Goal: Task Accomplishment & Management: Use online tool/utility

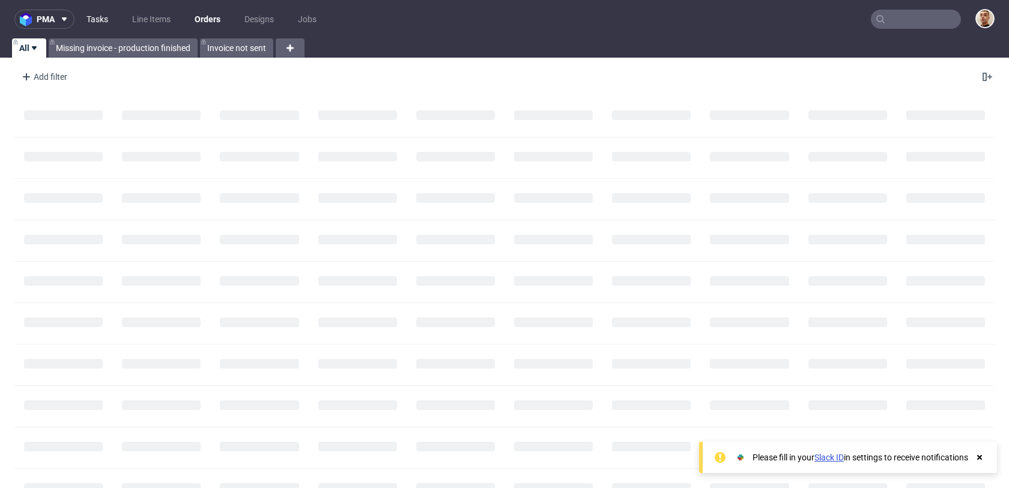
click at [89, 11] on link "Tasks" at bounding box center [97, 19] width 36 height 19
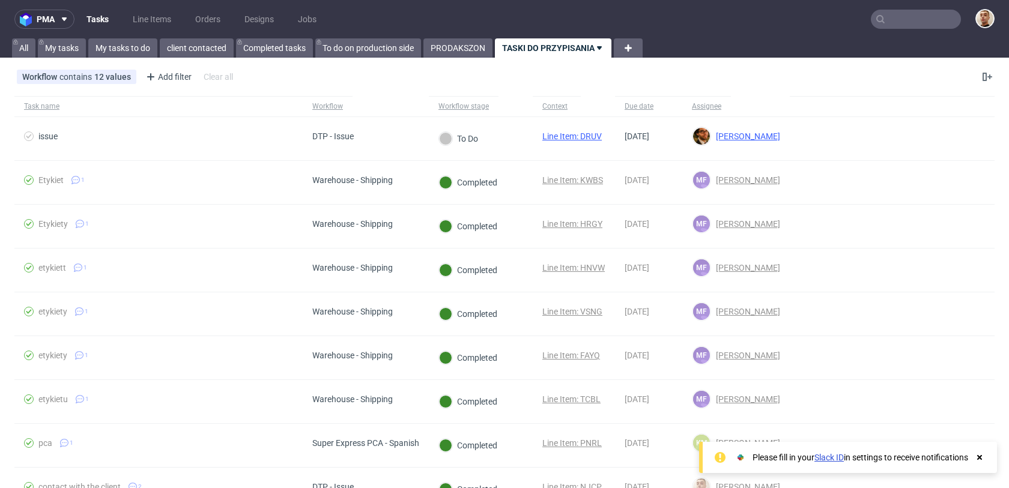
click at [122, 37] on nav "pma Tasks Line Items Orders Designs Jobs" at bounding box center [504, 19] width 1009 height 38
click at [126, 48] on link "My tasks to do" at bounding box center [122, 47] width 69 height 19
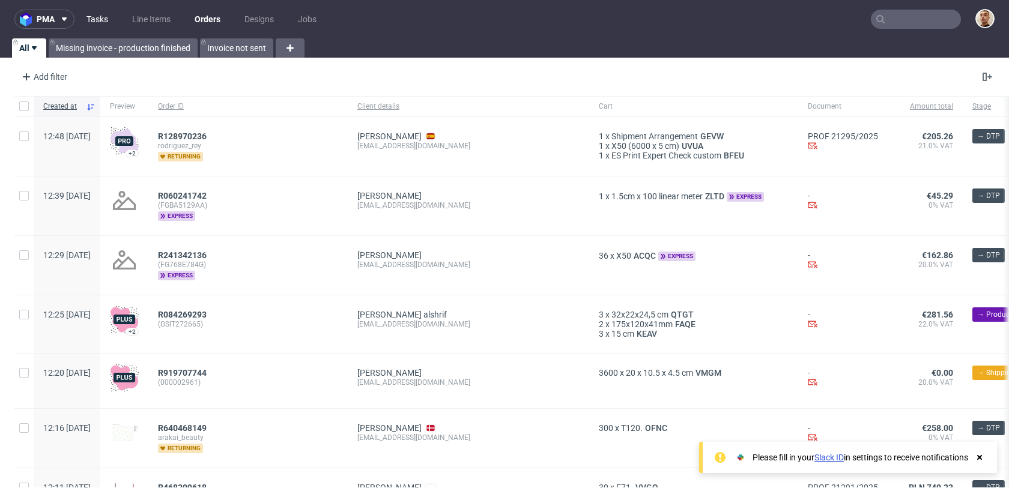
click at [105, 18] on link "Tasks" at bounding box center [97, 19] width 36 height 19
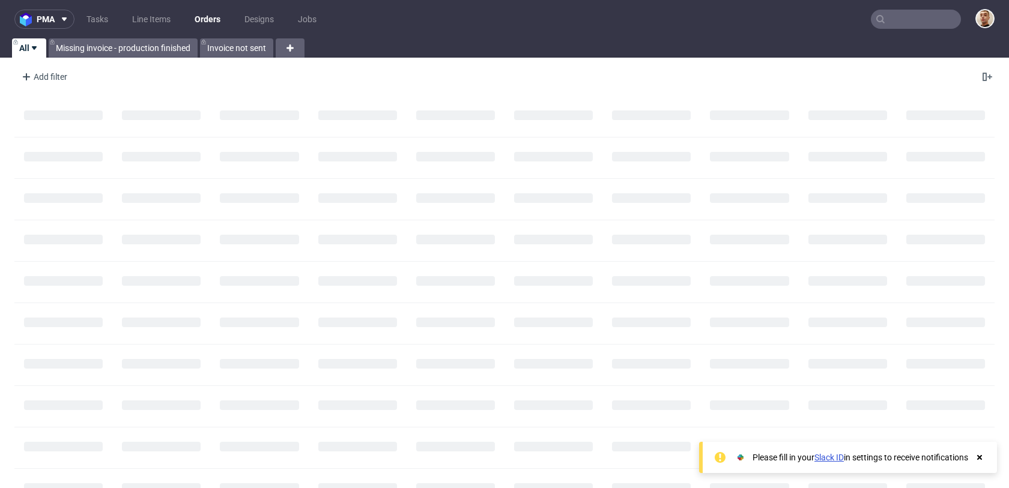
click at [112, 10] on ul "Tasks Line Items Orders Designs Jobs" at bounding box center [201, 19] width 254 height 19
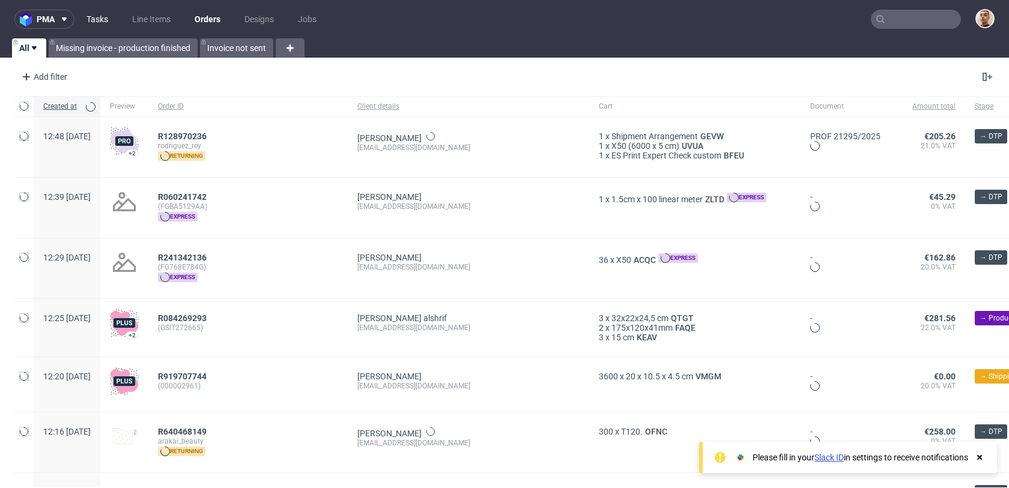
click at [99, 16] on link "Tasks" at bounding box center [97, 19] width 36 height 19
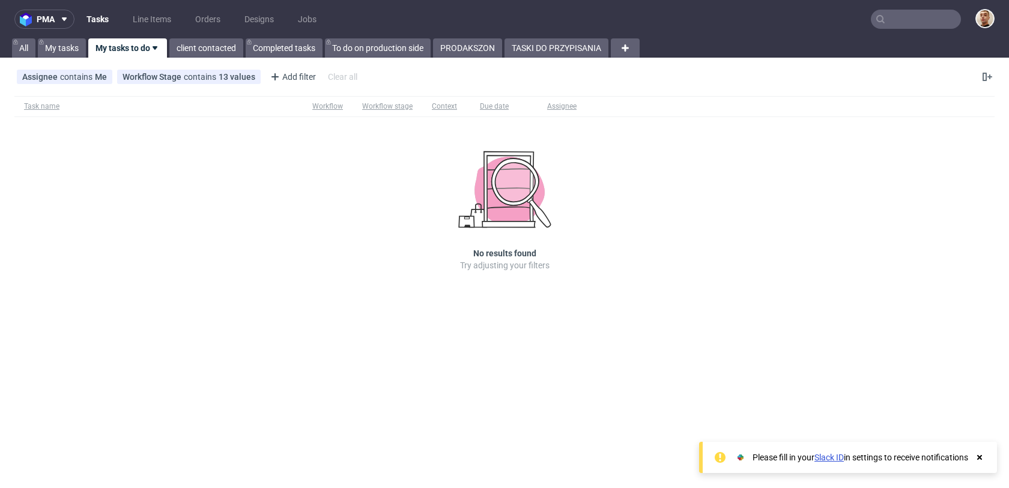
click at [529, 59] on div "pma Tasks Line Items Orders Designs Jobs All My tasks My tasks to do client con…" at bounding box center [504, 244] width 1009 height 488
click at [533, 43] on link "TASKI DO PRZYPISANIA" at bounding box center [557, 47] width 104 height 19
